Goal: Ask a question

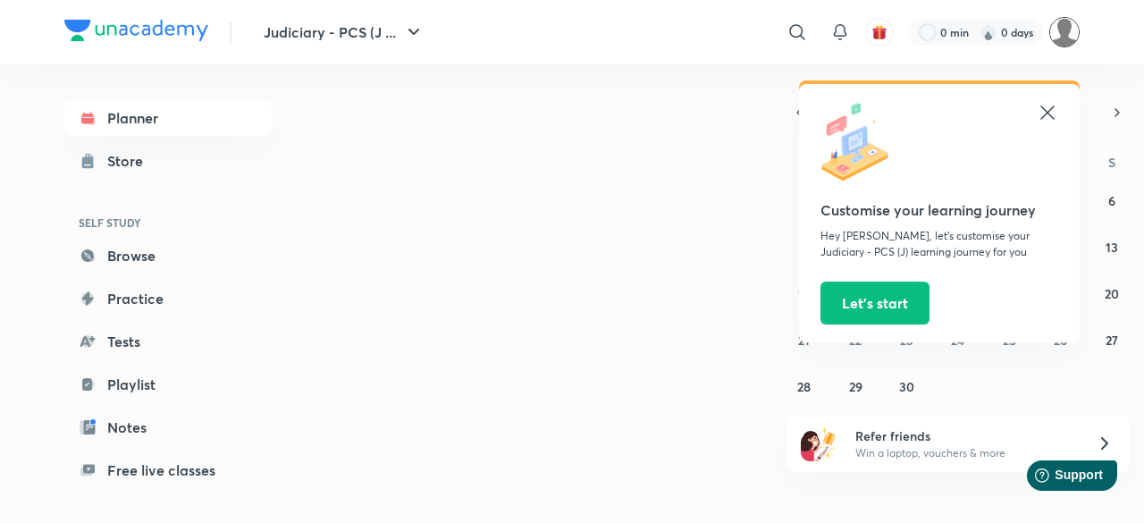
click at [1068, 43] on img at bounding box center [1064, 32] width 30 height 30
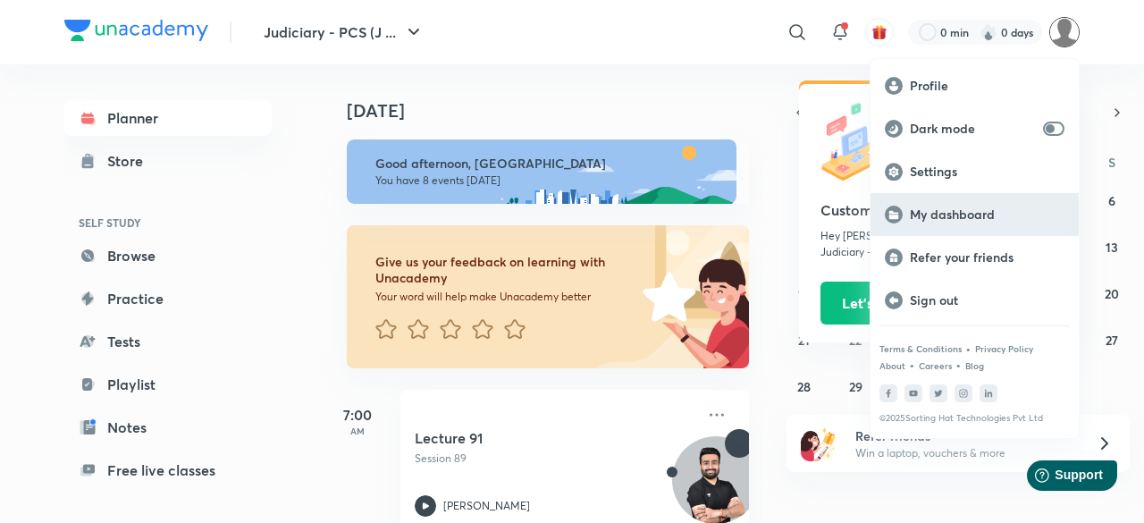
click at [968, 201] on div "My dashboard" at bounding box center [975, 214] width 208 height 43
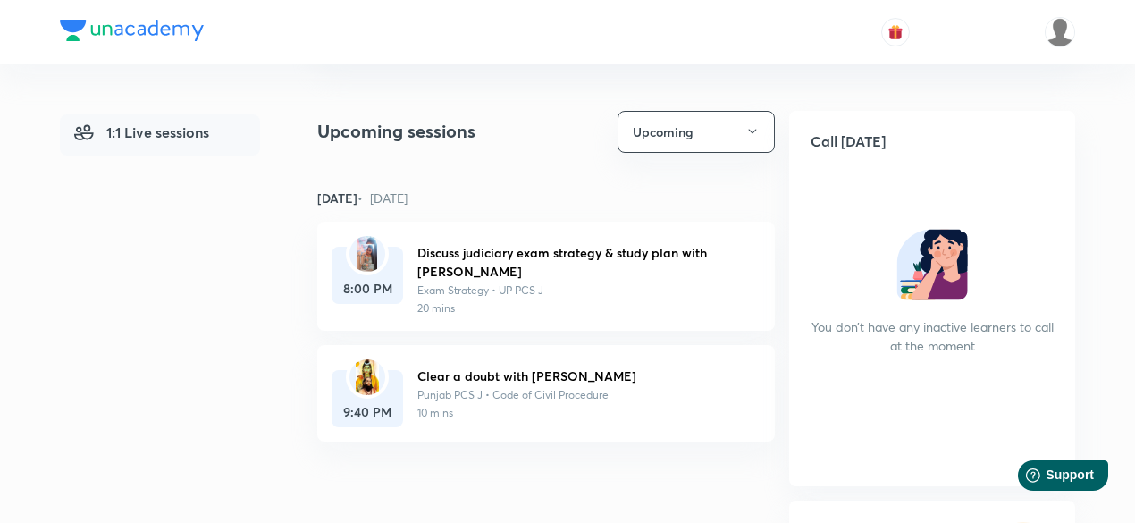
scroll to position [268, 0]
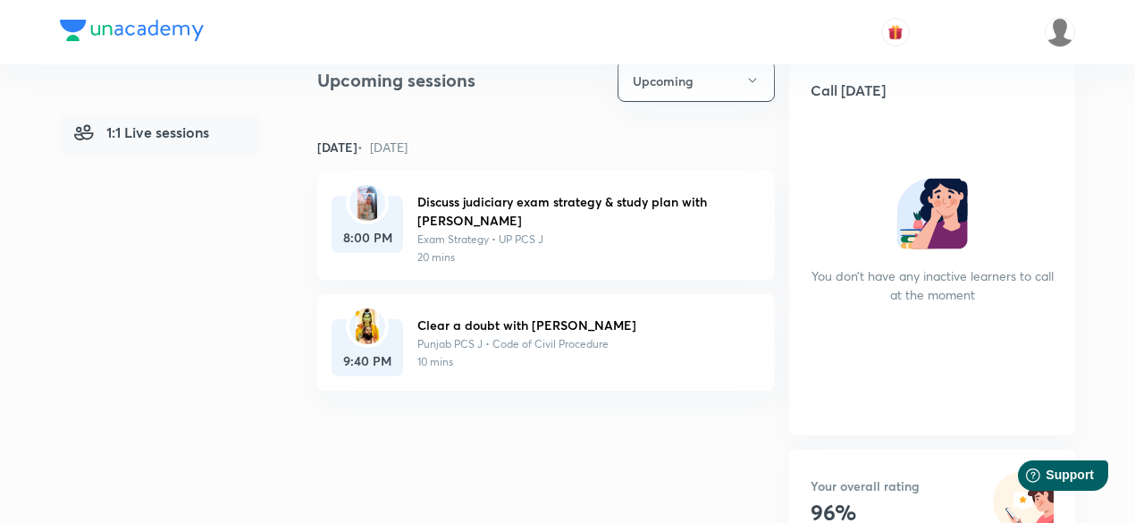
click at [368, 320] on img at bounding box center [367, 326] width 23 height 36
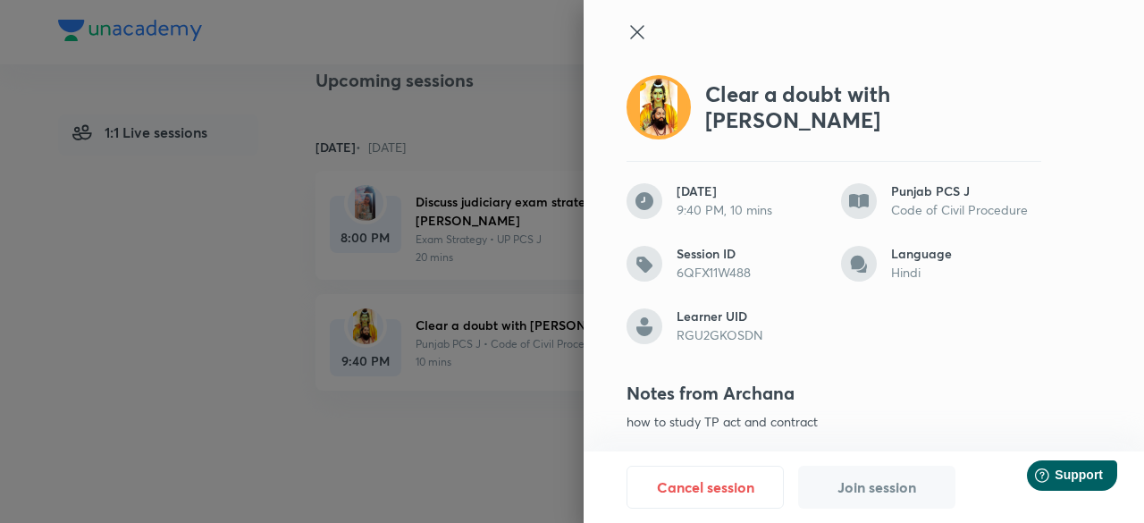
click at [629, 28] on icon at bounding box center [637, 31] width 21 height 21
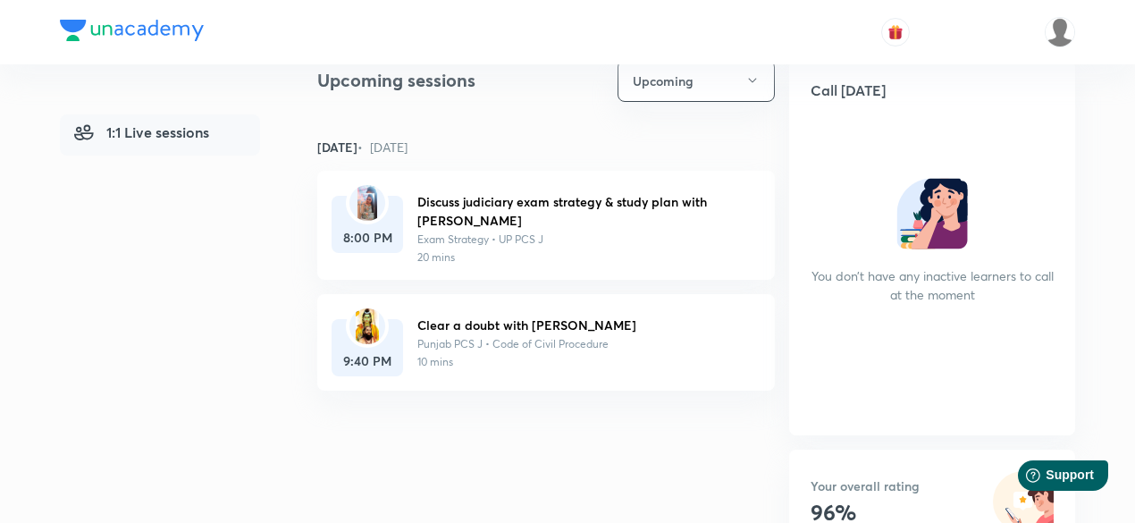
click at [658, 378] on div "9:40 PM Clear a doubt with Archana Punjab PCS J • Code of Civil Procedure 10 mi…" at bounding box center [546, 342] width 458 height 97
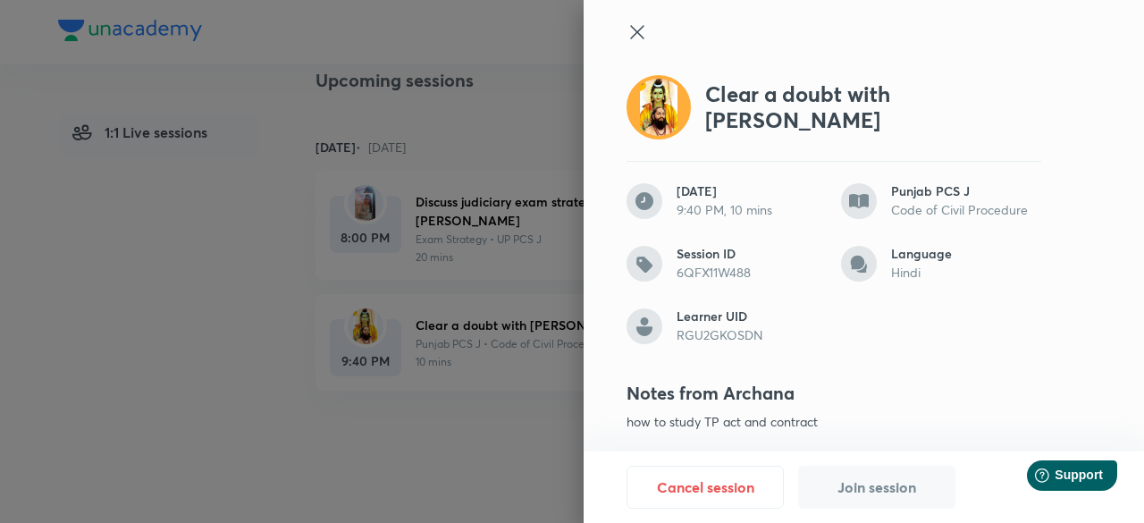
click at [443, 375] on div at bounding box center [572, 261] width 1144 height 523
